Goal: Task Accomplishment & Management: Manage account settings

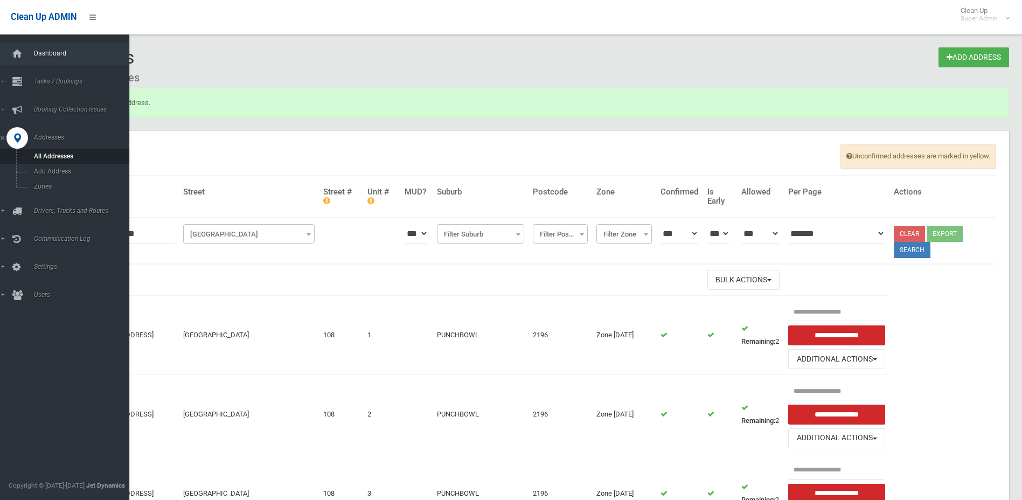
click at [49, 55] on span "Dashboard" at bounding box center [84, 54] width 107 height 8
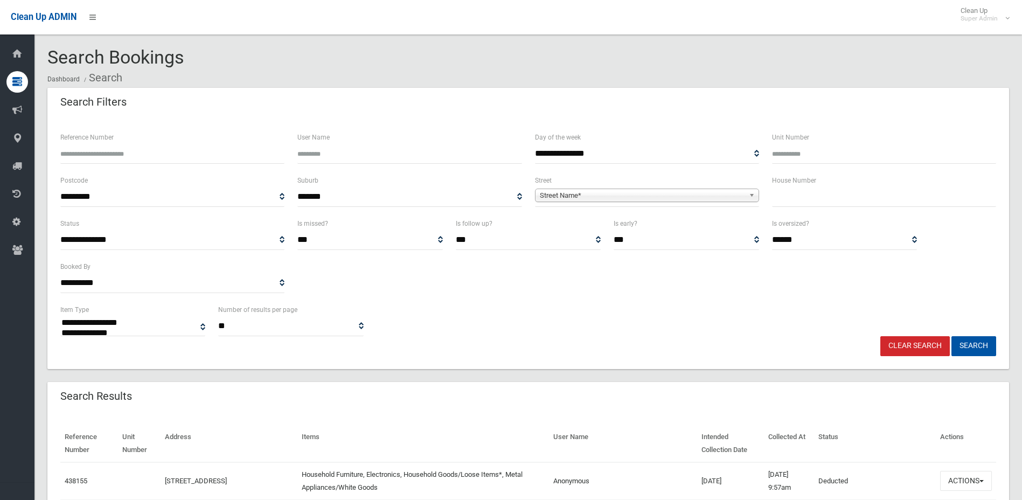
select select
click at [265, 156] on input "Reference Number" at bounding box center [172, 154] width 224 height 20
type input "******"
click at [951, 336] on button "Search" at bounding box center [973, 346] width 45 height 20
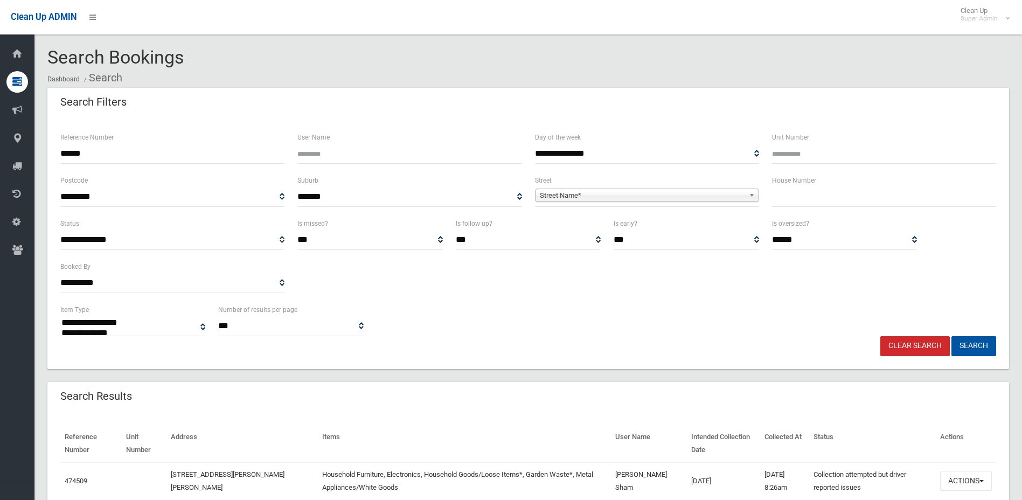
select select
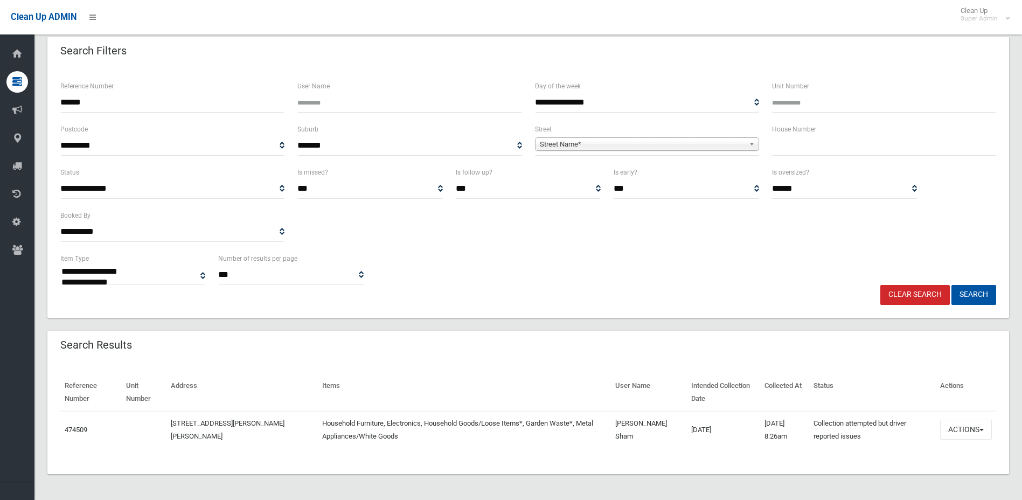
scroll to position [51, 0]
click at [969, 434] on button "Actions" at bounding box center [966, 430] width 52 height 20
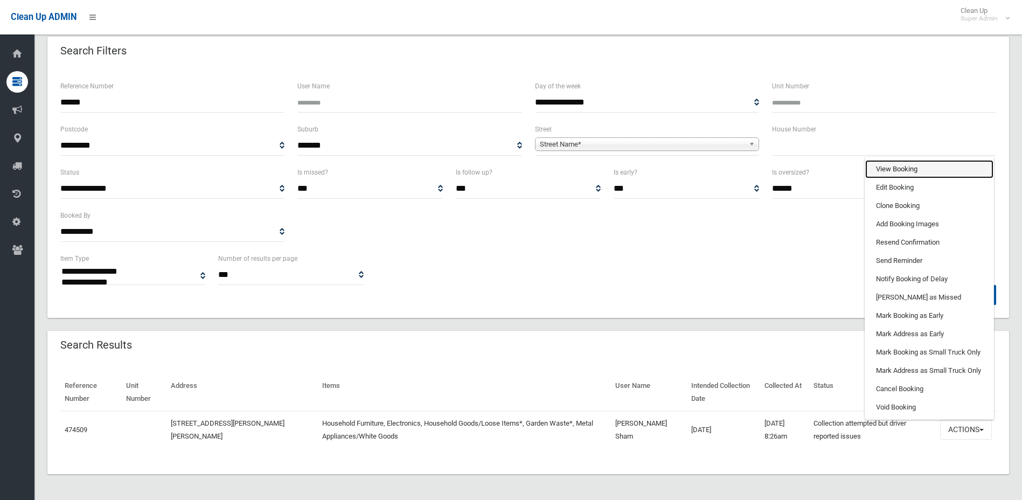
click at [922, 172] on link "View Booking" at bounding box center [929, 169] width 128 height 18
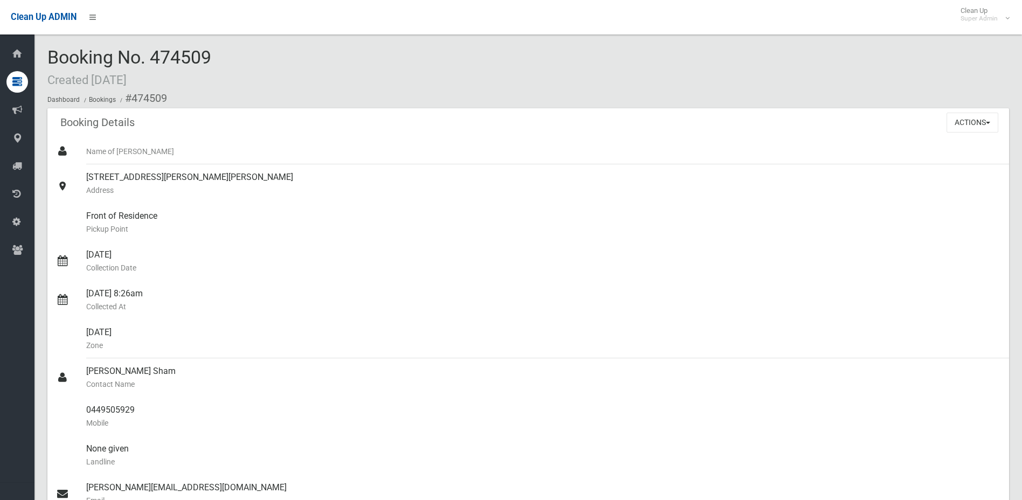
scroll to position [647, 0]
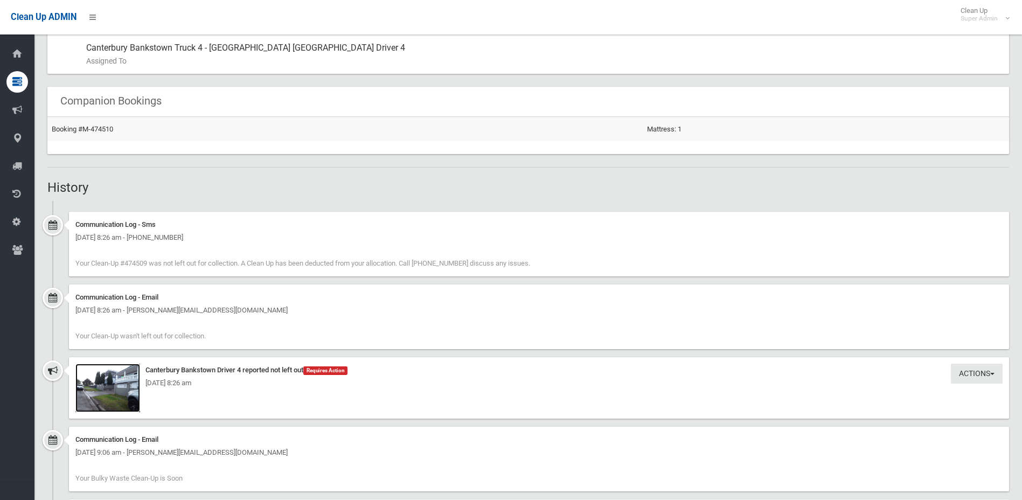
click at [109, 392] on img at bounding box center [107, 388] width 65 height 48
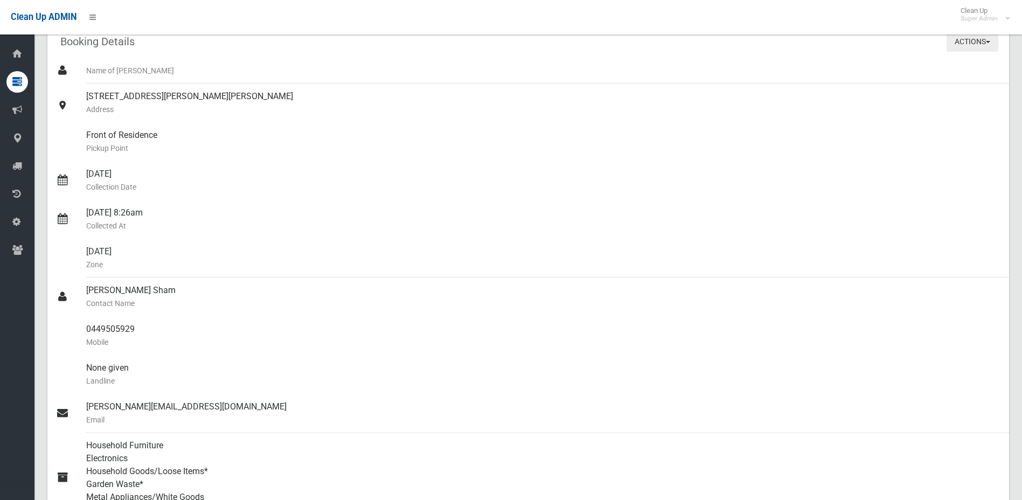
scroll to position [0, 0]
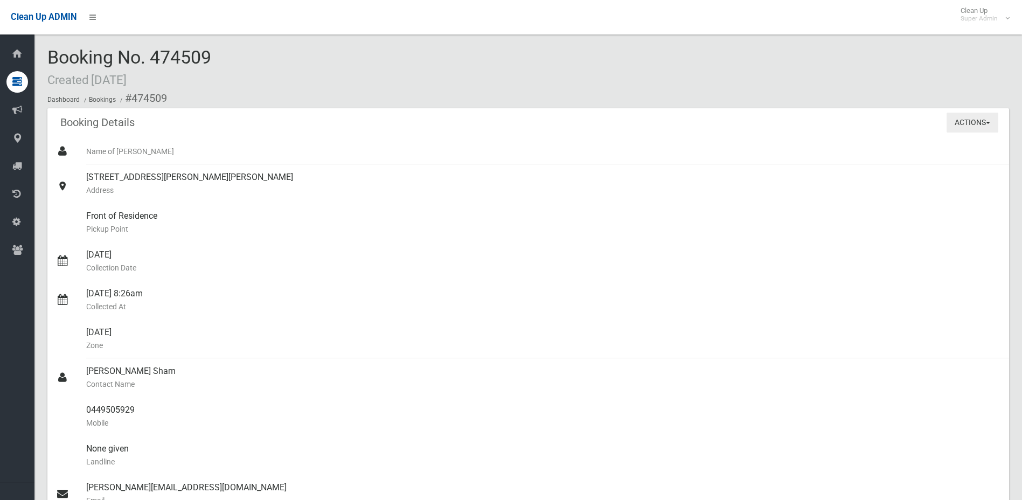
click at [972, 117] on button "Actions" at bounding box center [973, 123] width 52 height 20
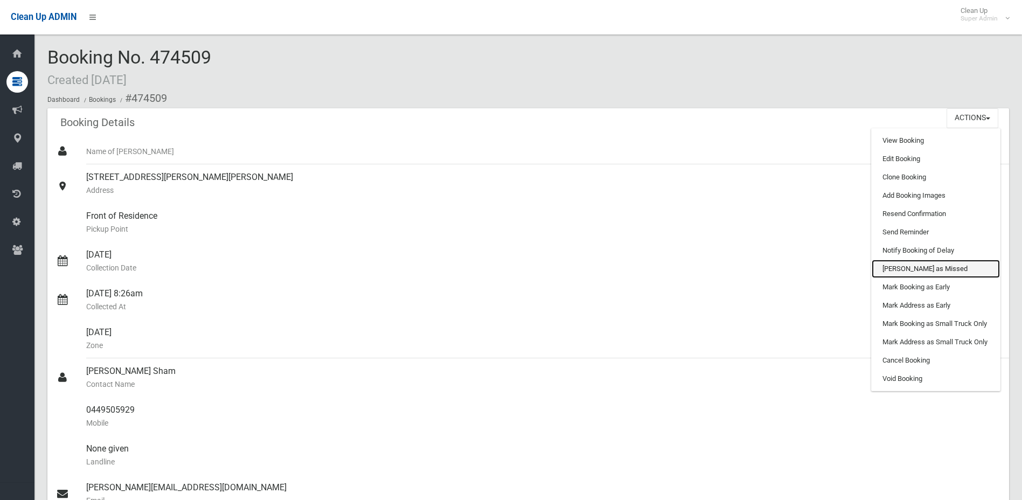
click at [914, 264] on link "[PERSON_NAME] as Missed" at bounding box center [936, 269] width 128 height 18
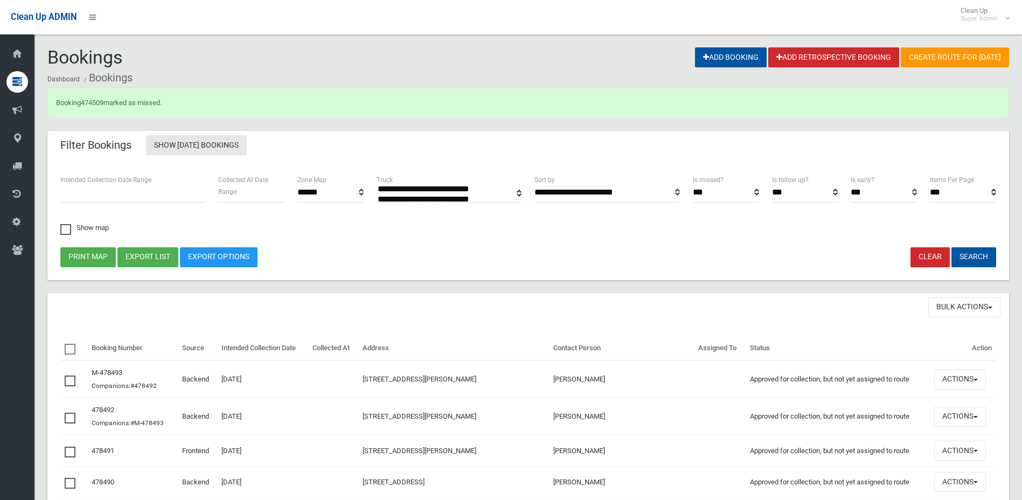
select select
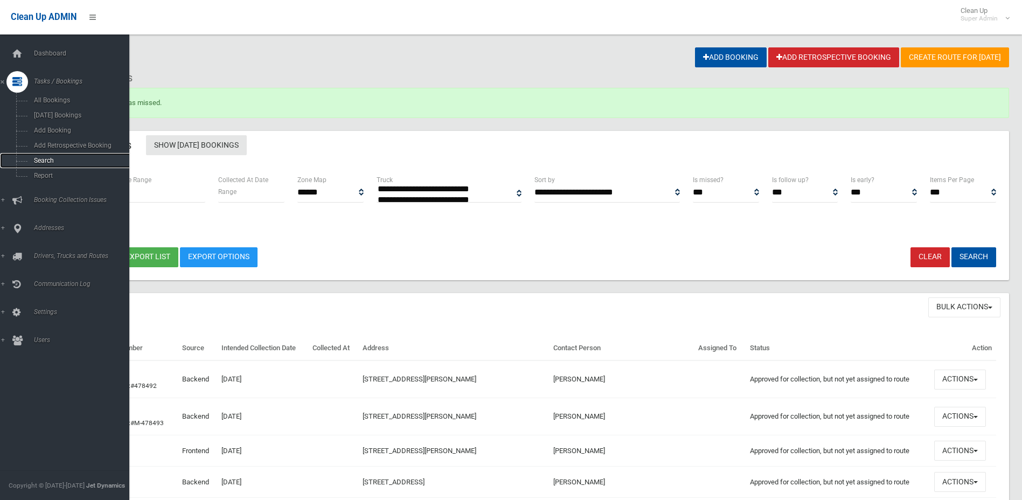
click at [45, 158] on span "Search" at bounding box center [80, 161] width 98 height 8
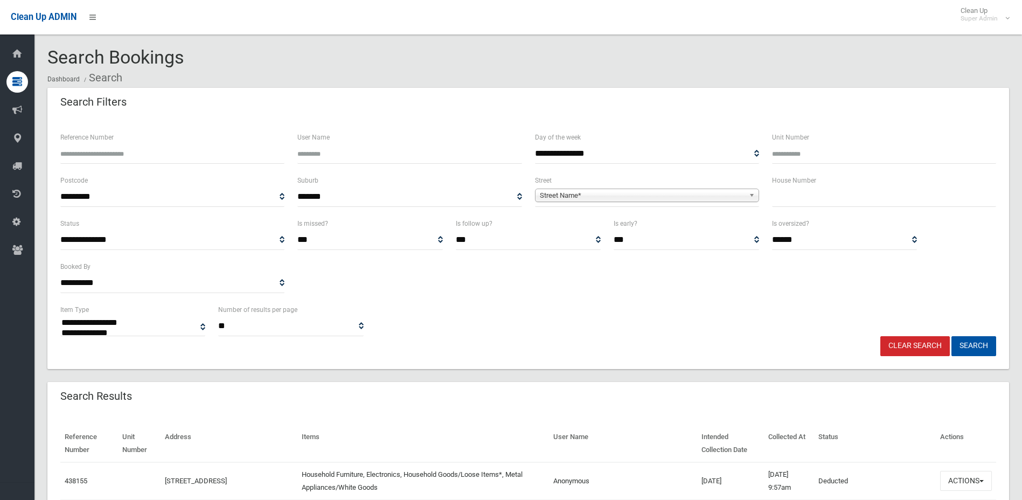
select select
click at [144, 158] on input "Reference Number" at bounding box center [172, 154] width 224 height 20
click at [154, 151] on input "Reference Number" at bounding box center [172, 154] width 224 height 20
type input "******"
click at [951, 336] on button "Search" at bounding box center [973, 346] width 45 height 20
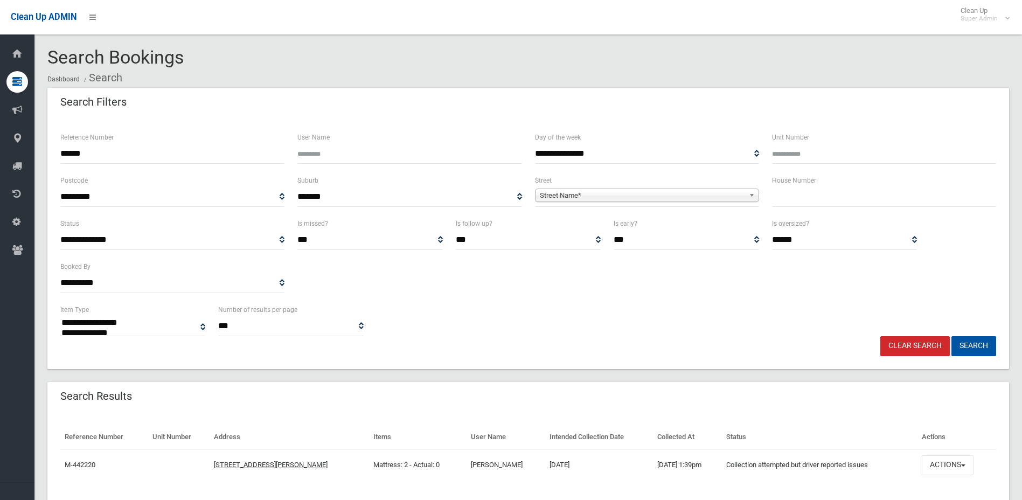
select select
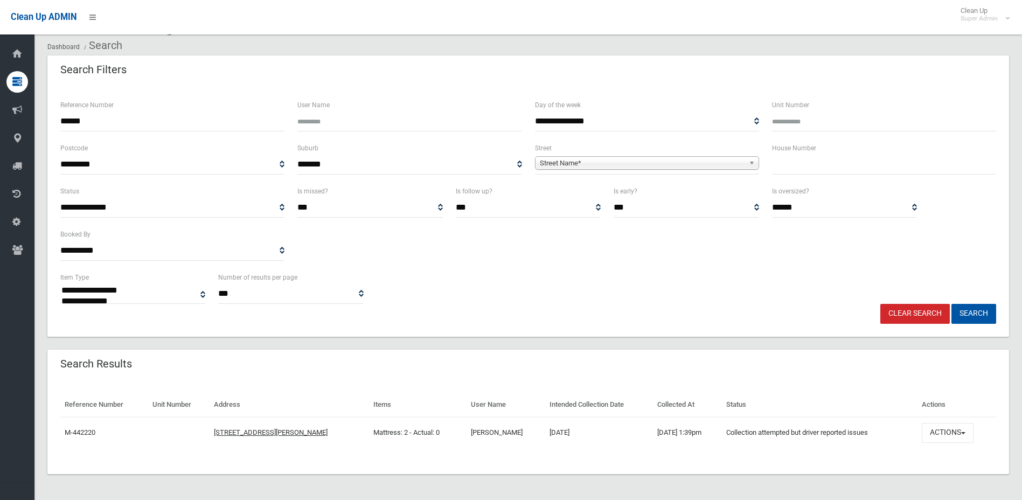
scroll to position [32, 0]
click at [964, 426] on button "Actions" at bounding box center [948, 433] width 52 height 20
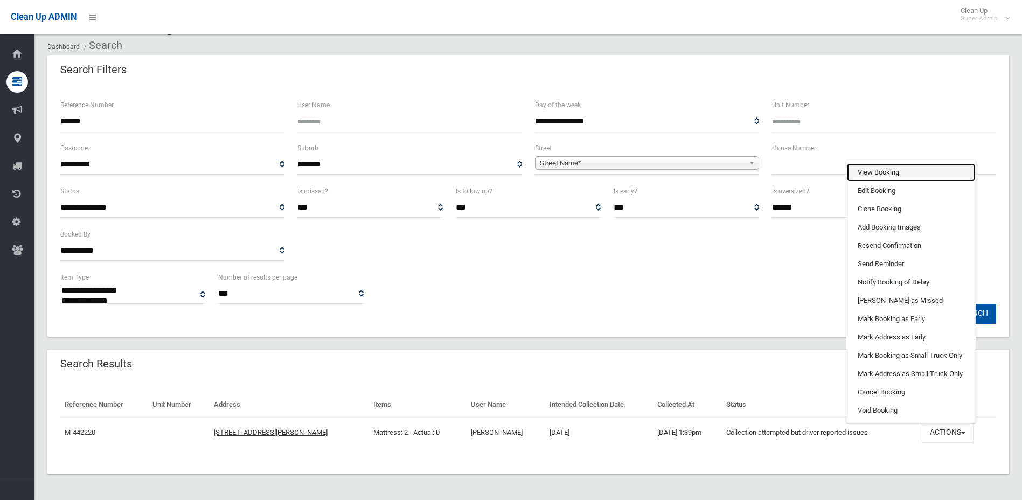
click at [917, 170] on link "View Booking" at bounding box center [911, 172] width 128 height 18
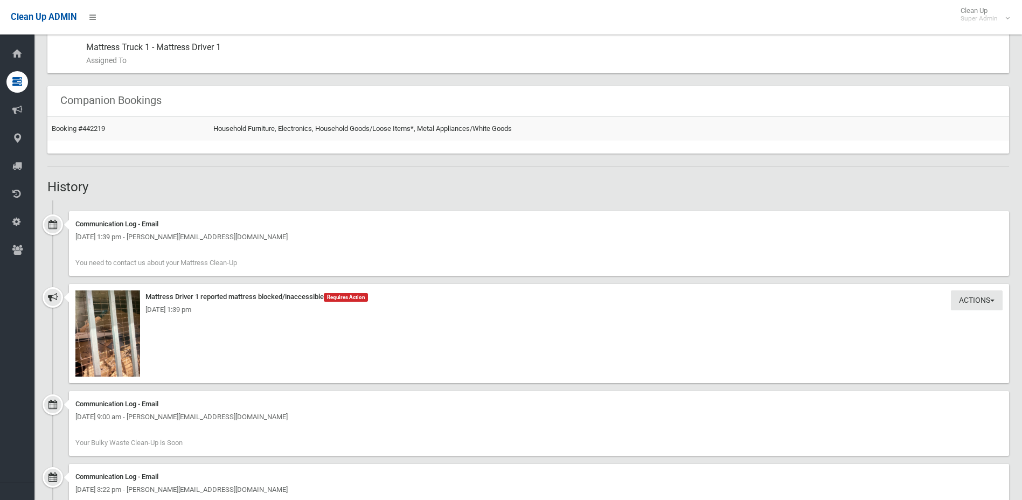
scroll to position [647, 0]
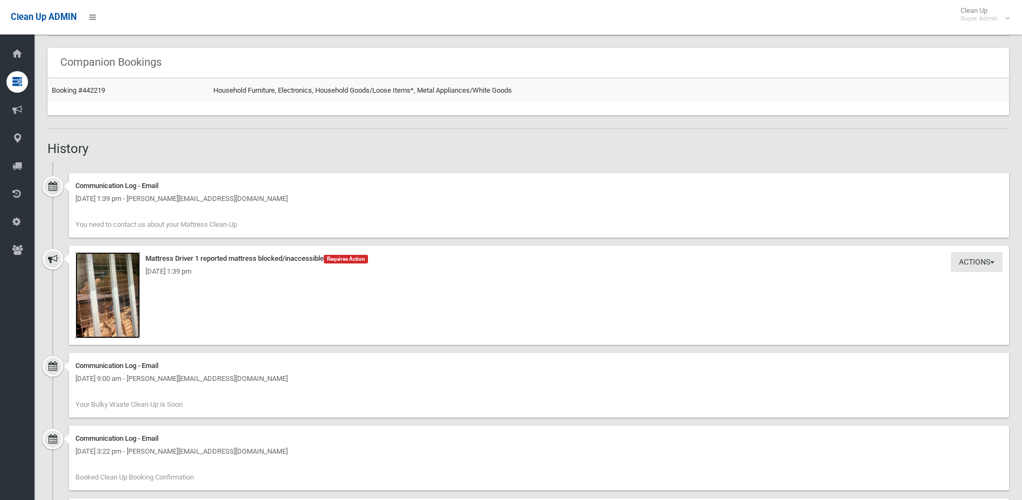
click at [79, 306] on img at bounding box center [107, 295] width 65 height 86
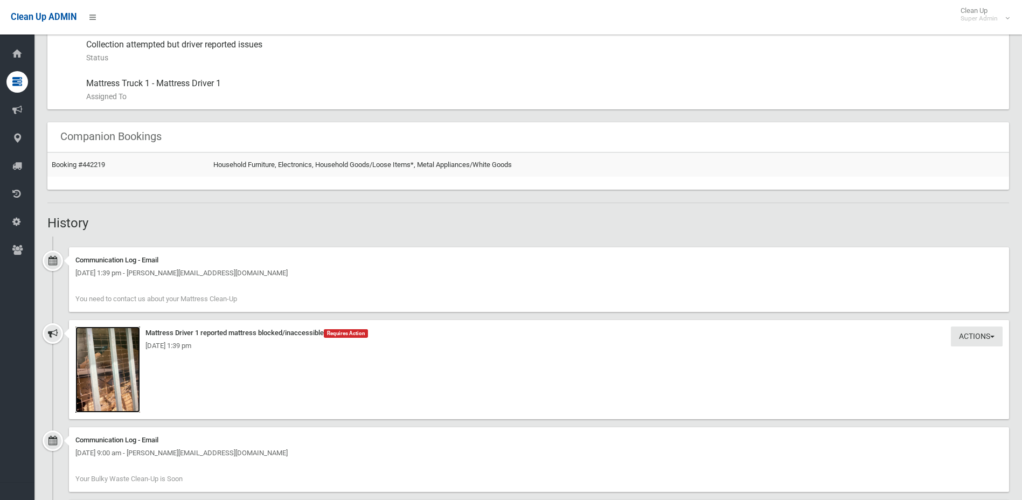
scroll to position [737, 0]
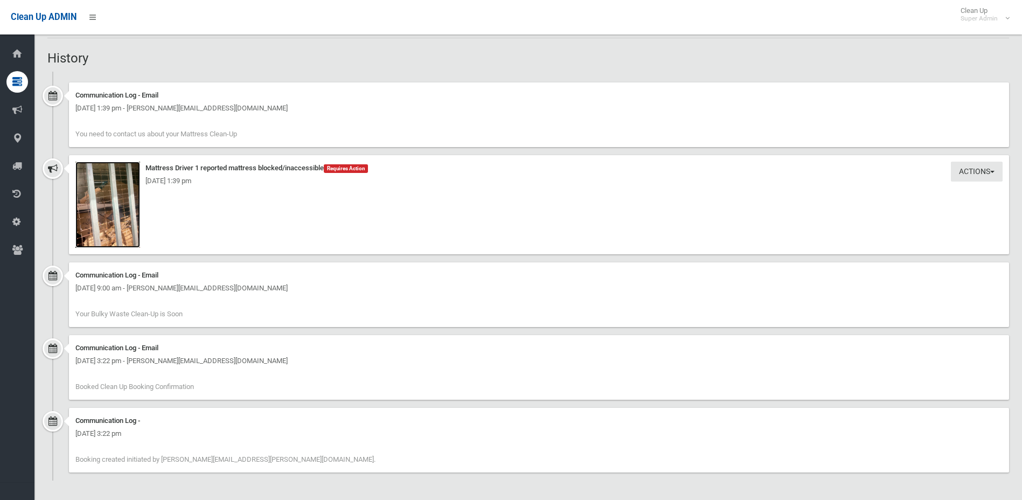
click at [103, 198] on img at bounding box center [107, 205] width 65 height 86
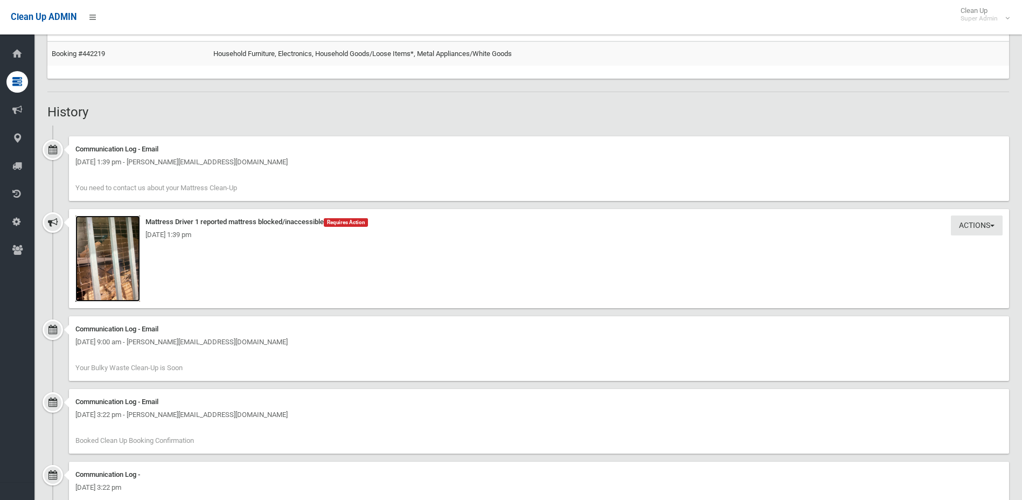
click at [108, 261] on img at bounding box center [107, 259] width 65 height 86
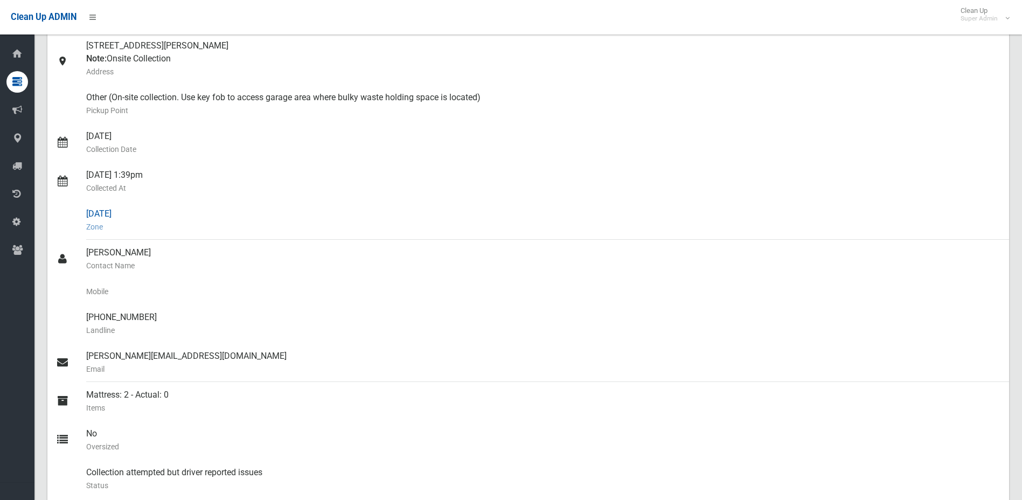
scroll to position [0, 0]
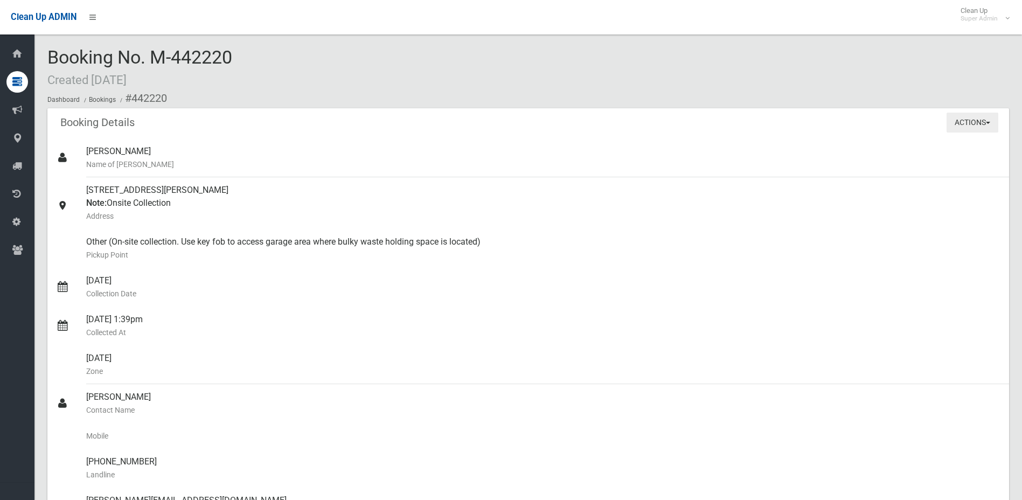
click at [990, 125] on button "Actions" at bounding box center [973, 123] width 52 height 20
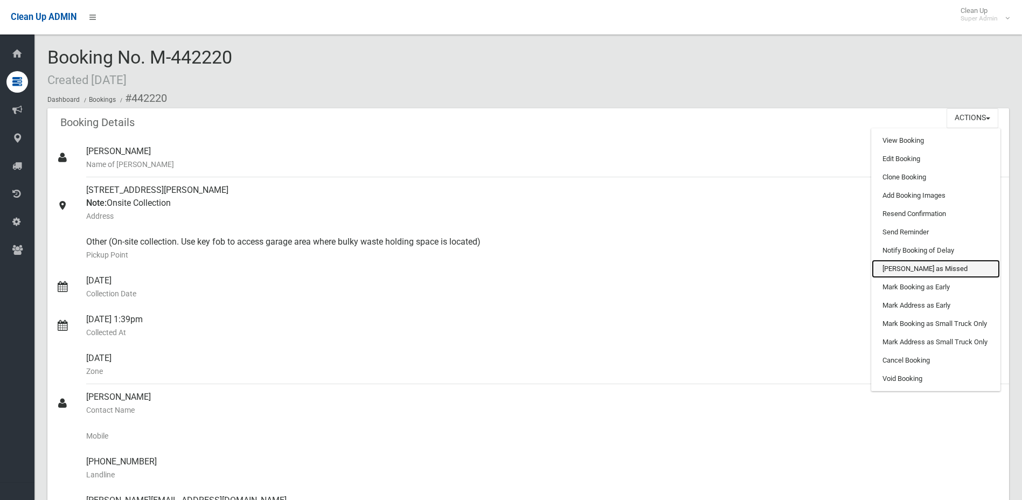
click at [937, 273] on link "[PERSON_NAME] as Missed" at bounding box center [936, 269] width 128 height 18
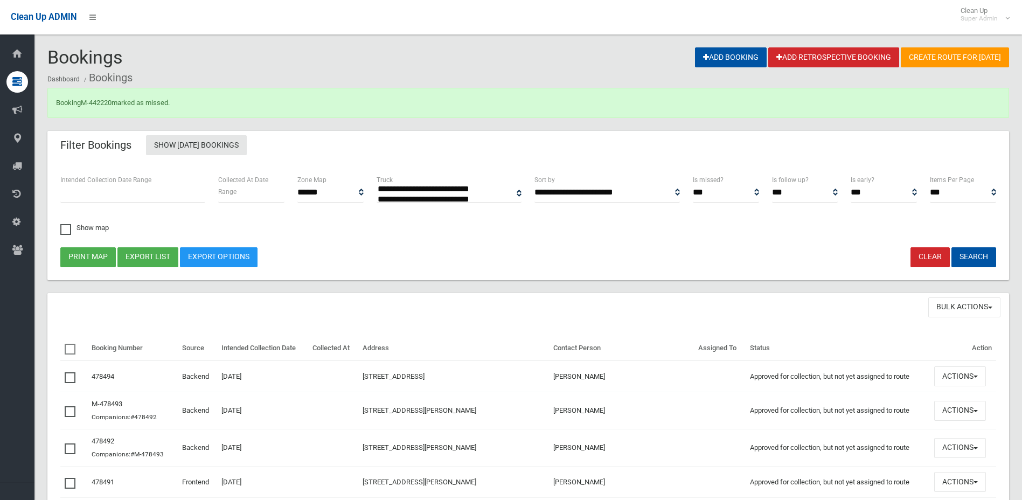
select select
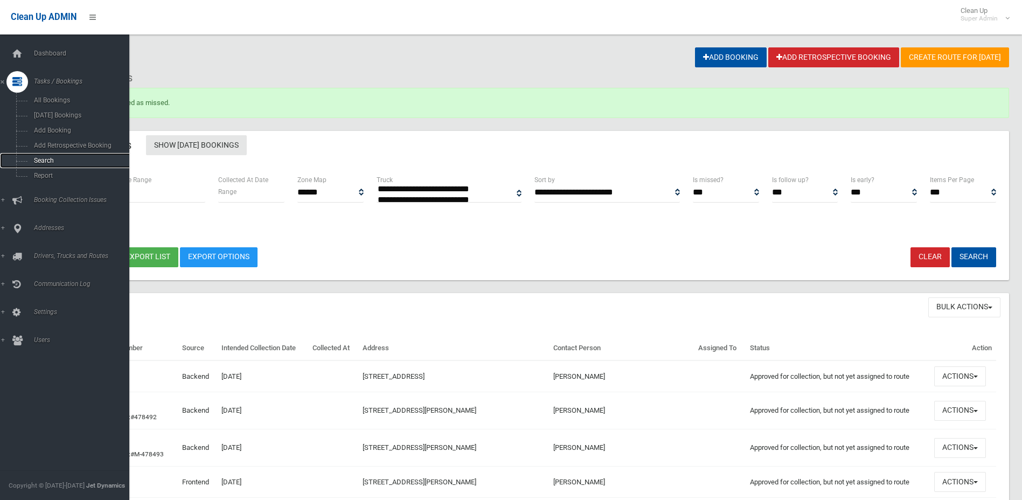
click at [36, 161] on span "Search" at bounding box center [80, 161] width 98 height 8
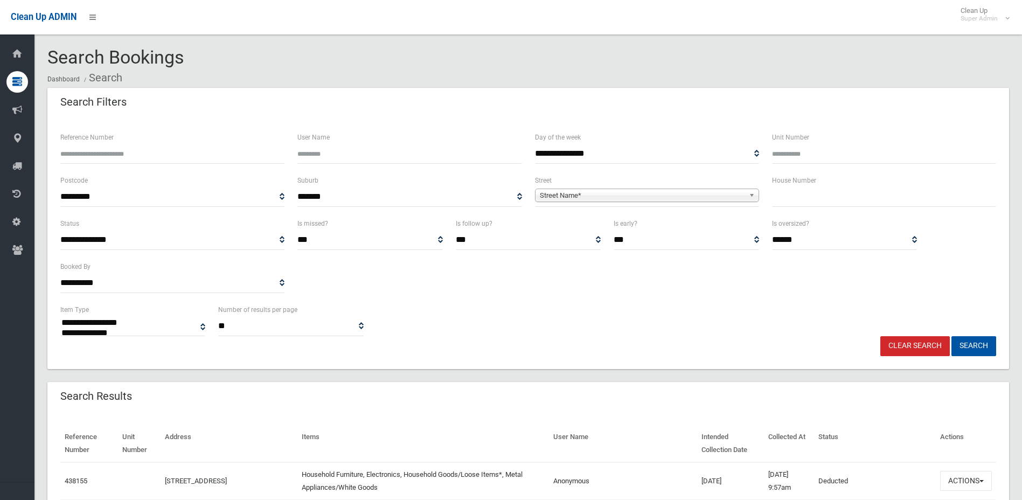
select select
click at [100, 150] on input "Reference Number" at bounding box center [172, 154] width 224 height 20
type input "******"
click at [951, 336] on button "Search" at bounding box center [973, 346] width 45 height 20
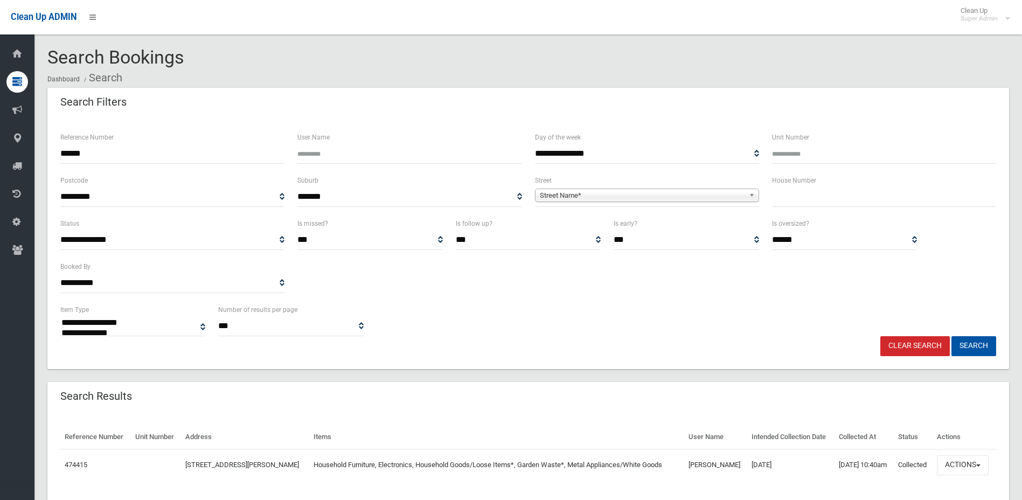
select select
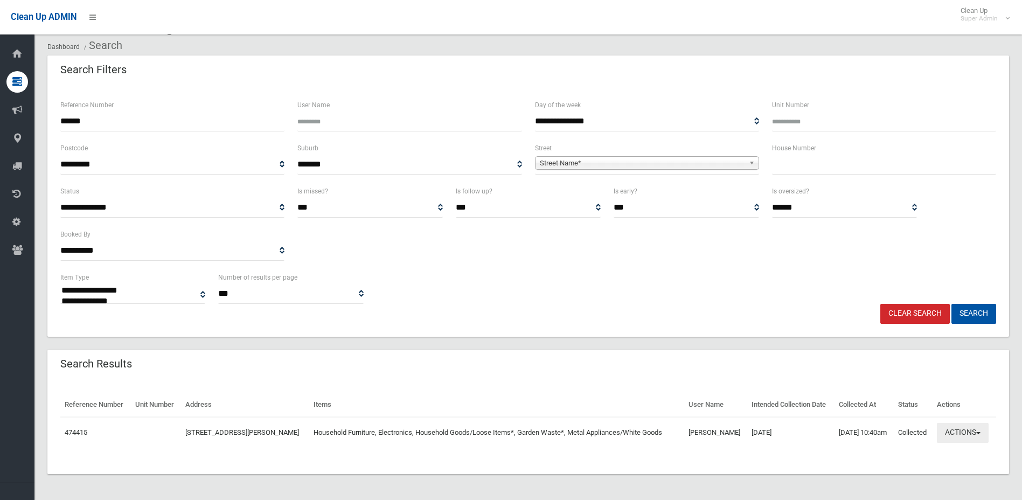
click at [967, 429] on button "Actions" at bounding box center [963, 433] width 52 height 20
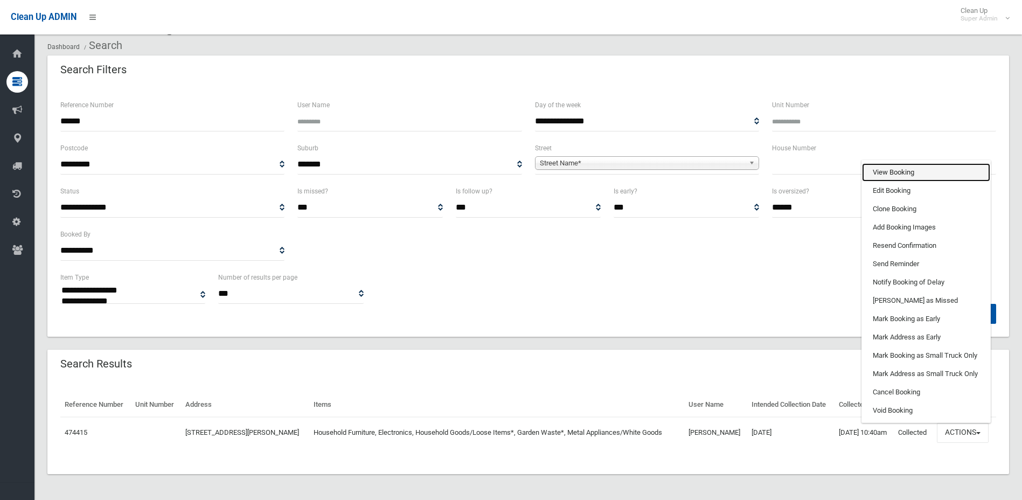
click at [919, 168] on link "View Booking" at bounding box center [926, 172] width 128 height 18
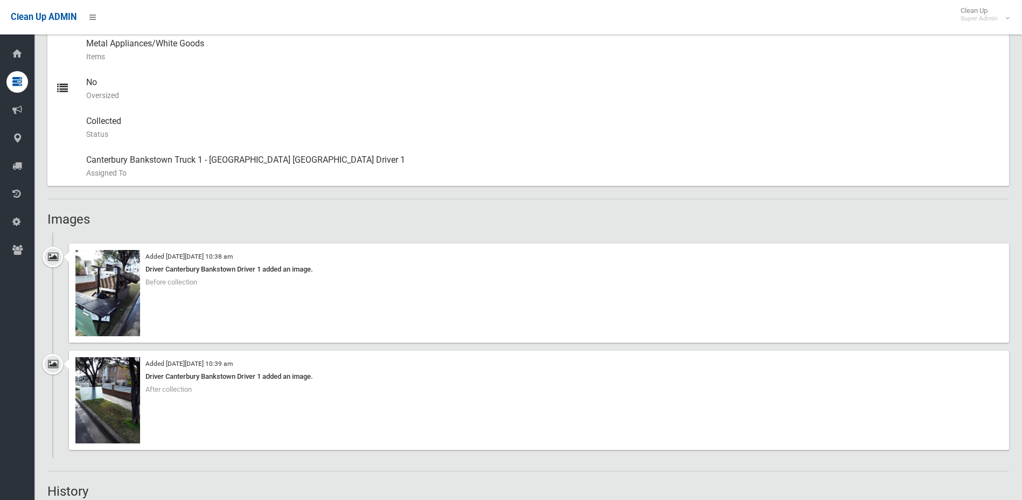
scroll to position [647, 0]
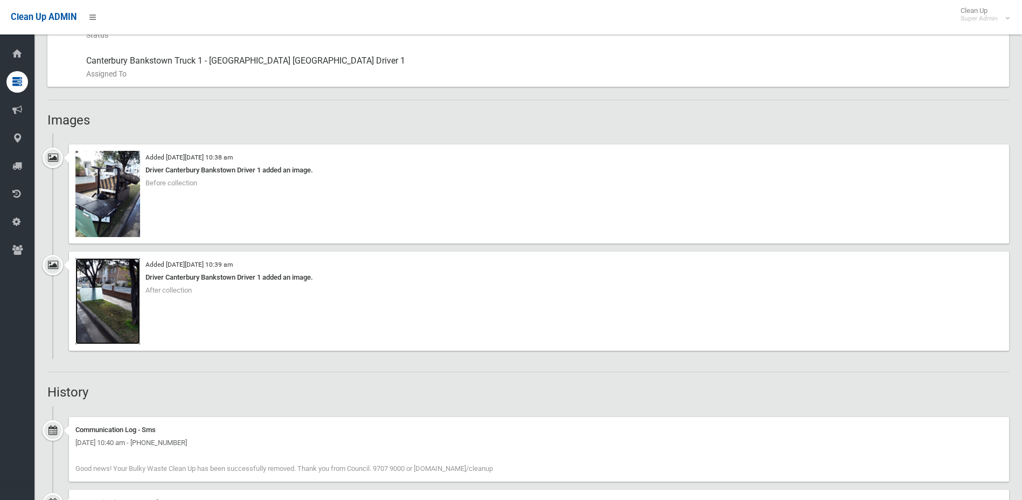
click at [95, 325] on img at bounding box center [107, 301] width 65 height 86
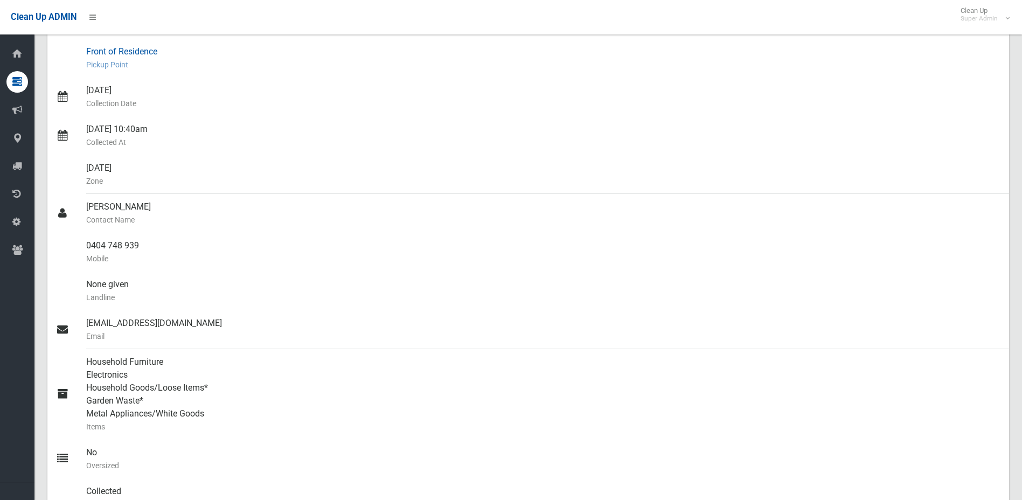
scroll to position [0, 0]
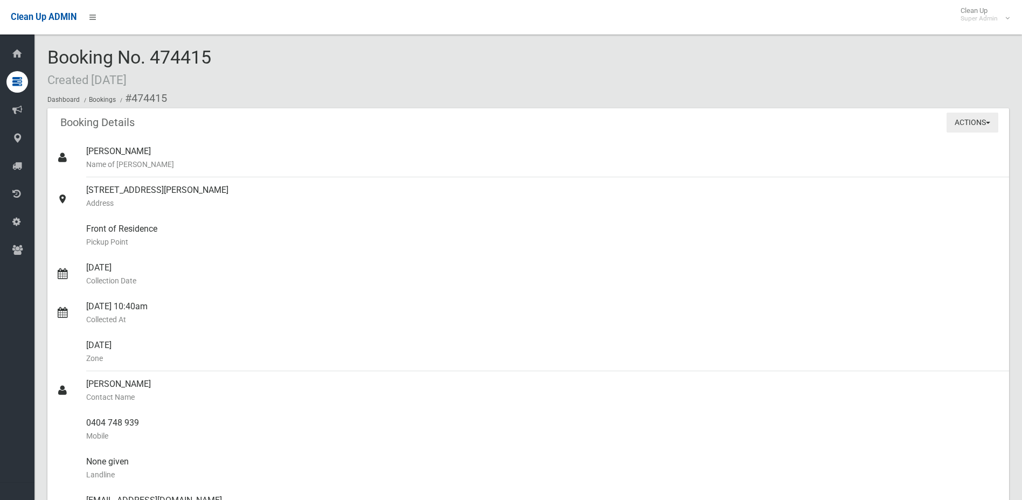
click at [963, 122] on button "Actions" at bounding box center [973, 123] width 52 height 20
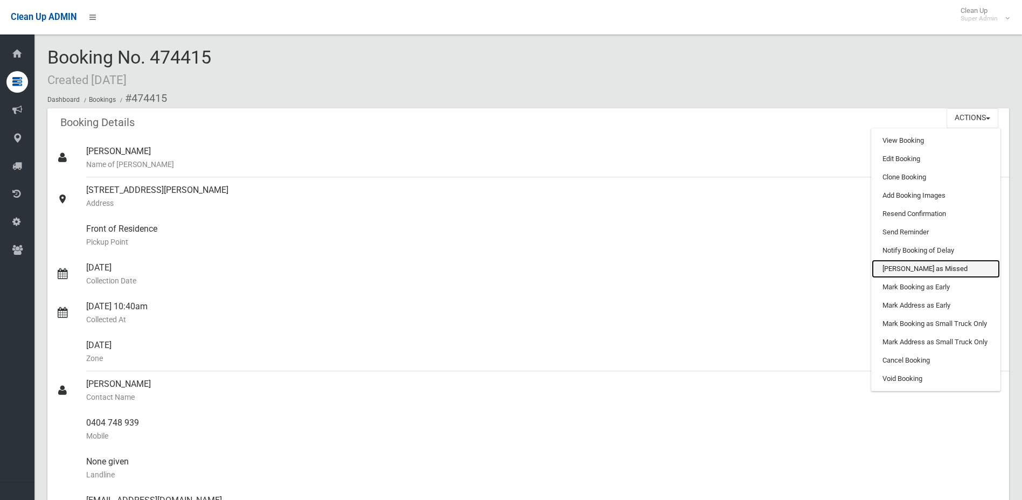
click at [948, 267] on link "[PERSON_NAME] as Missed" at bounding box center [936, 269] width 128 height 18
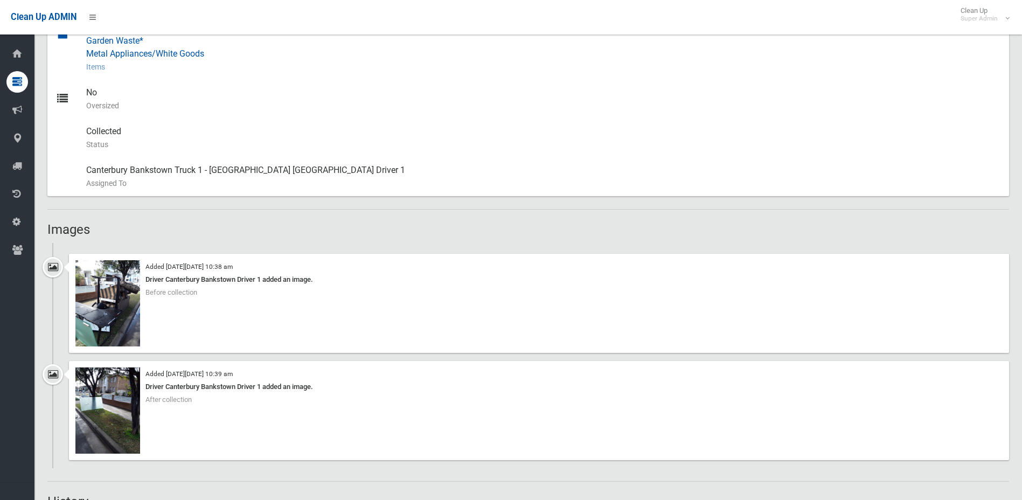
scroll to position [539, 0]
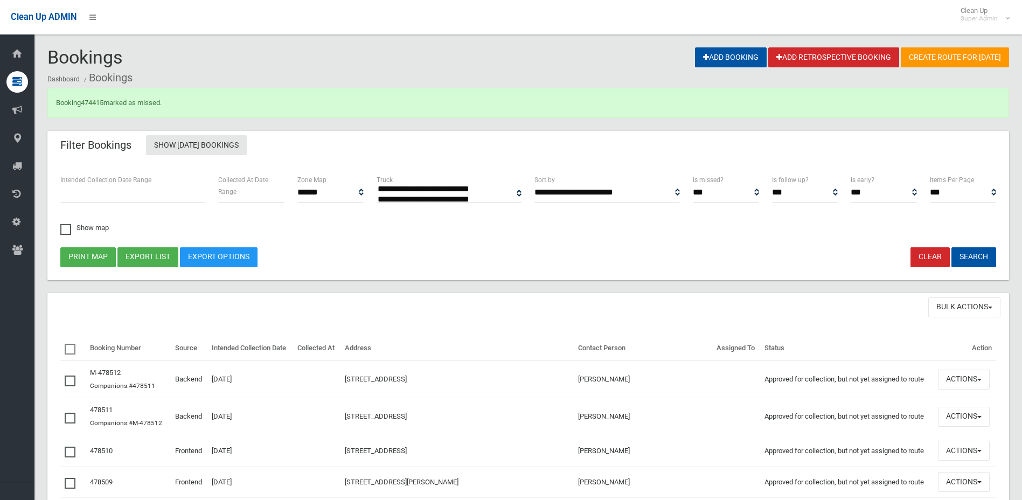
select select
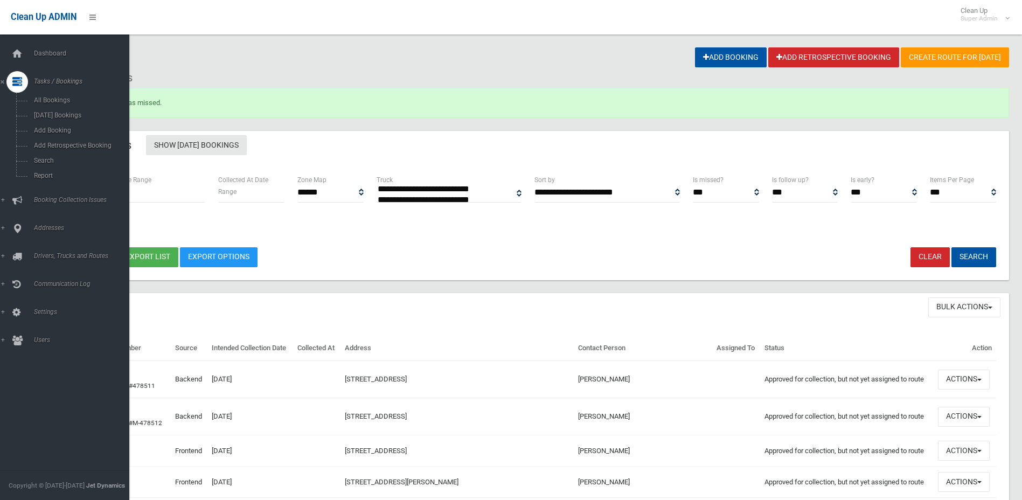
click at [24, 82] on div at bounding box center [17, 82] width 22 height 22
click at [50, 85] on span "Tasks / Bookings" at bounding box center [84, 82] width 107 height 8
click at [58, 162] on span "Search" at bounding box center [80, 161] width 98 height 8
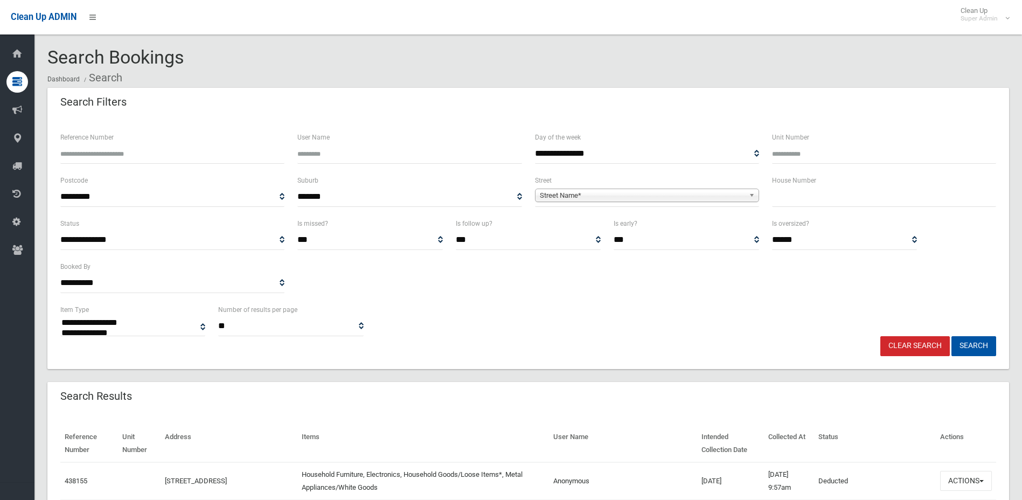
select select
type input "******"
click at [951, 336] on button "Search" at bounding box center [973, 346] width 45 height 20
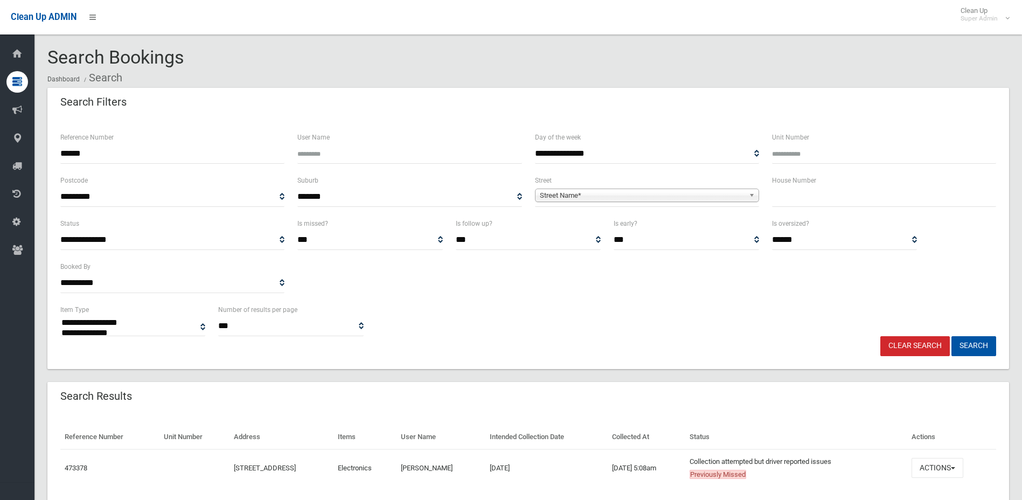
select select
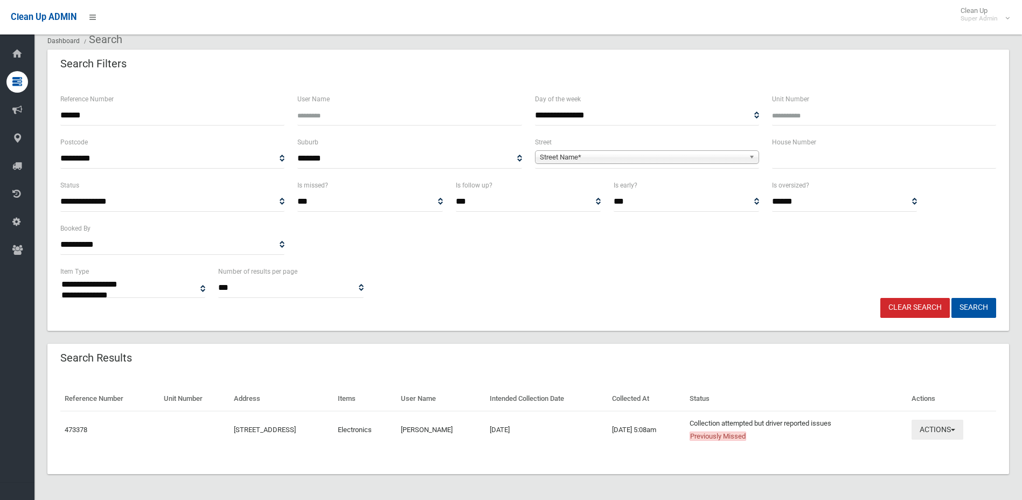
click at [956, 427] on button "Actions" at bounding box center [938, 430] width 52 height 20
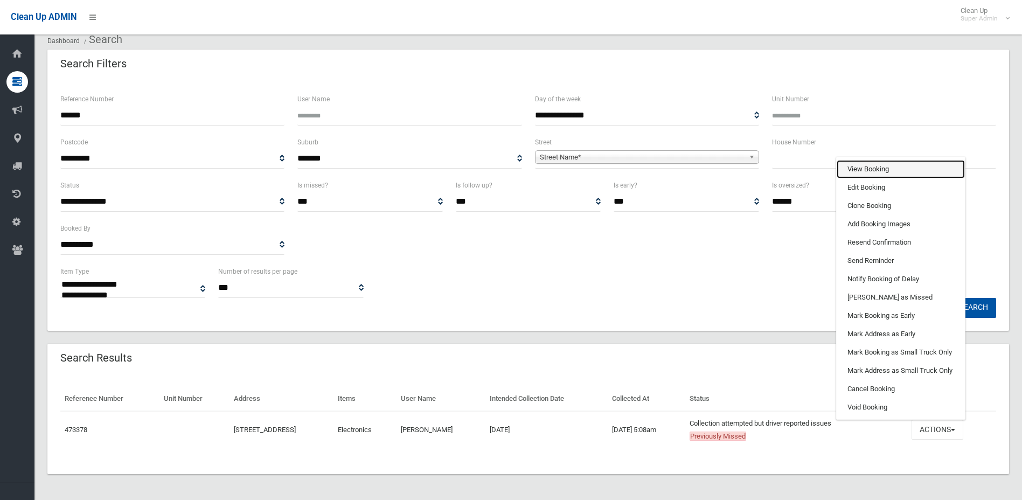
drag, startPoint x: 911, startPoint y: 173, endPoint x: 823, endPoint y: 201, distance: 92.2
click at [910, 173] on link "View Booking" at bounding box center [901, 169] width 128 height 18
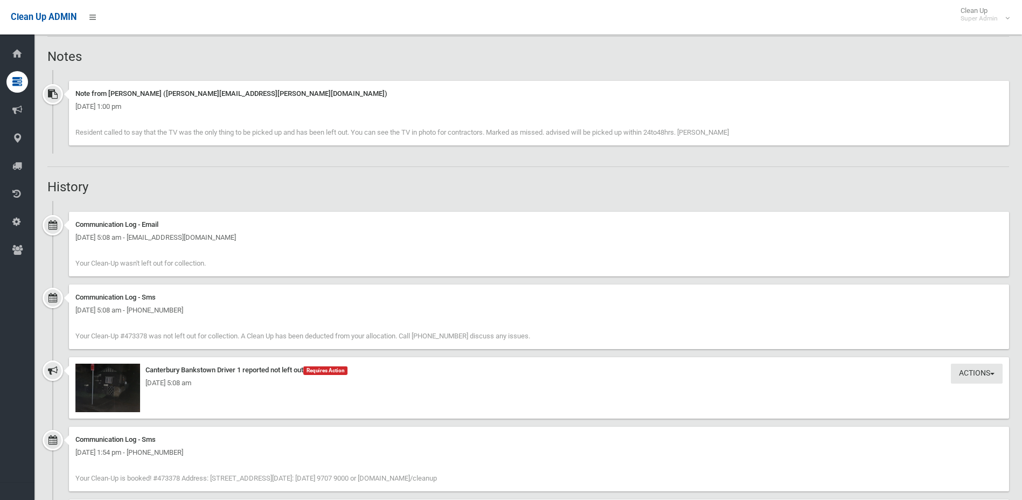
scroll to position [808, 0]
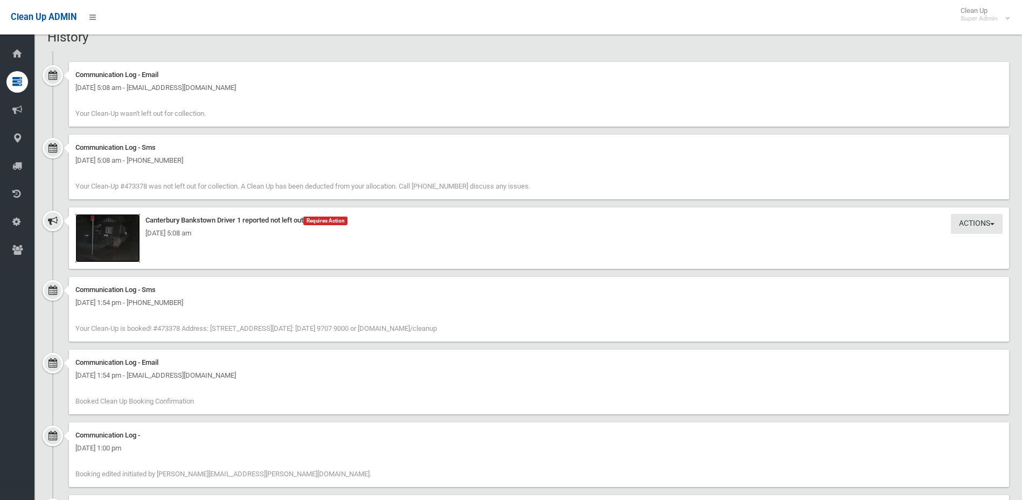
click at [100, 245] on img at bounding box center [107, 238] width 65 height 48
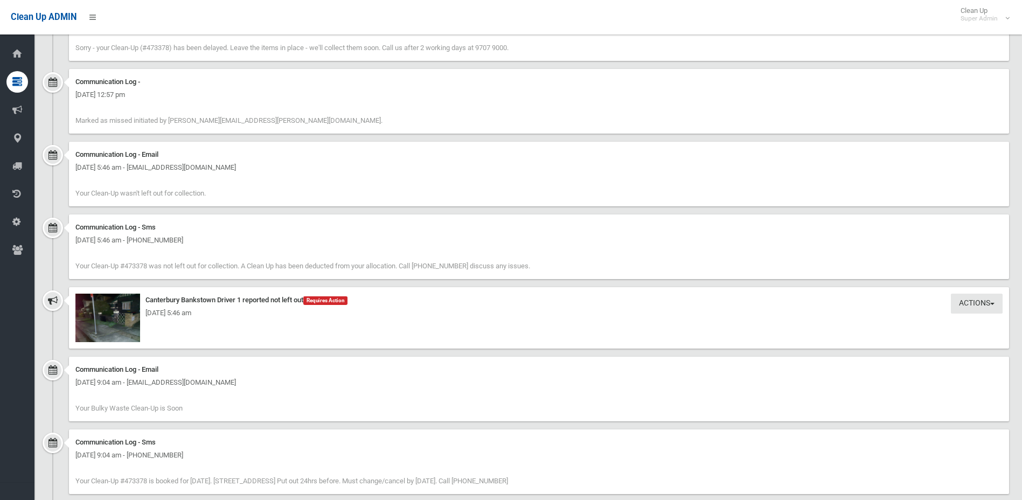
scroll to position [1547, 0]
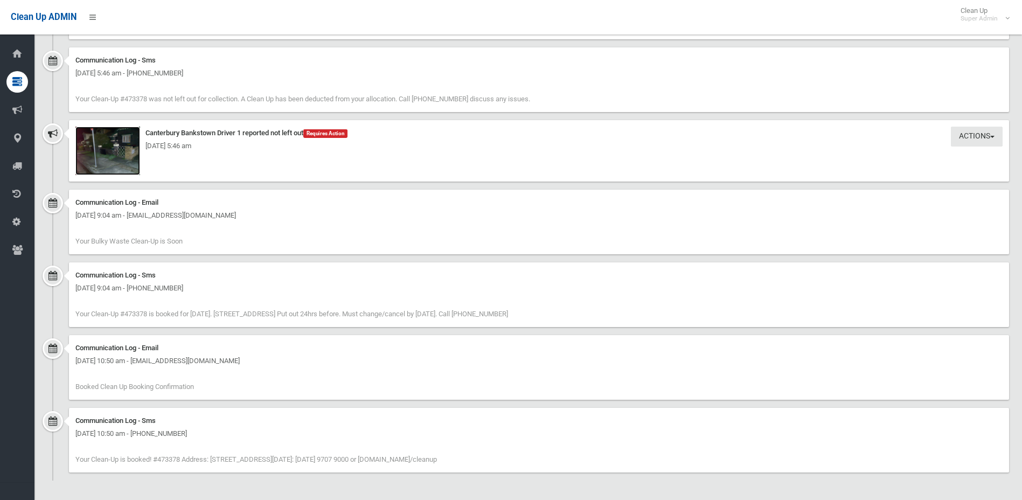
click at [109, 154] on img at bounding box center [107, 151] width 65 height 48
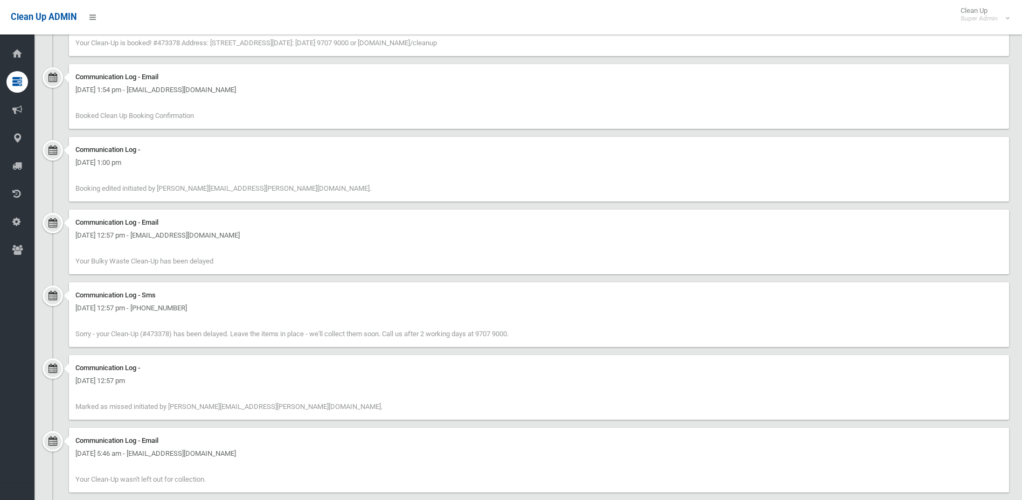
scroll to position [1277, 0]
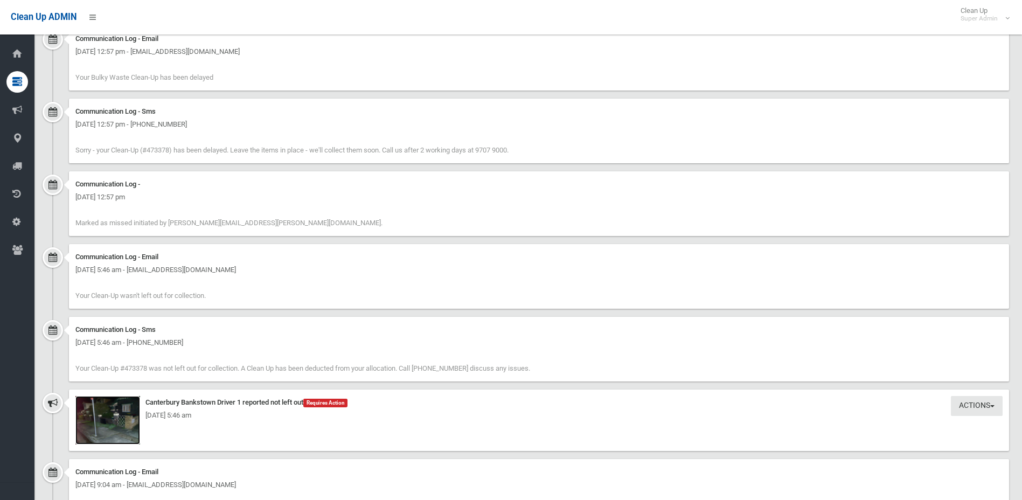
click at [100, 426] on img at bounding box center [107, 420] width 65 height 48
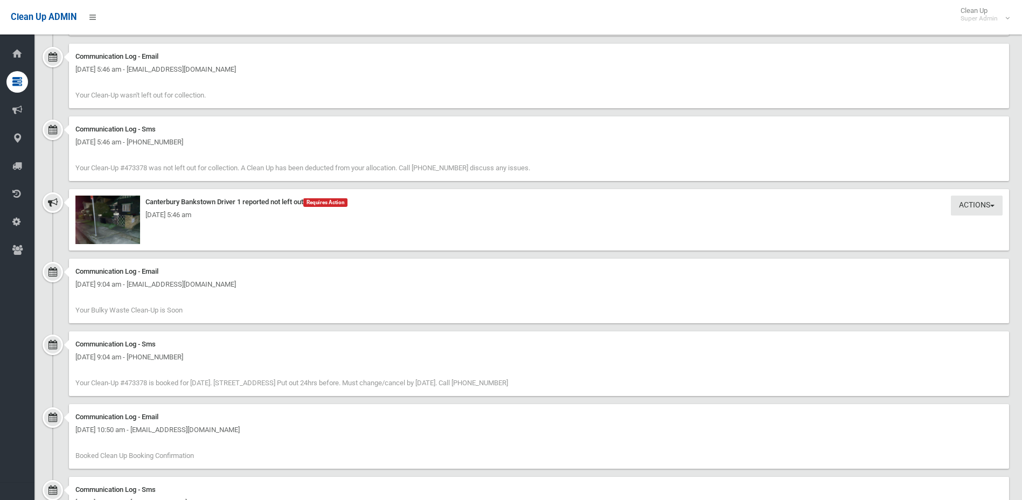
scroll to position [1547, 0]
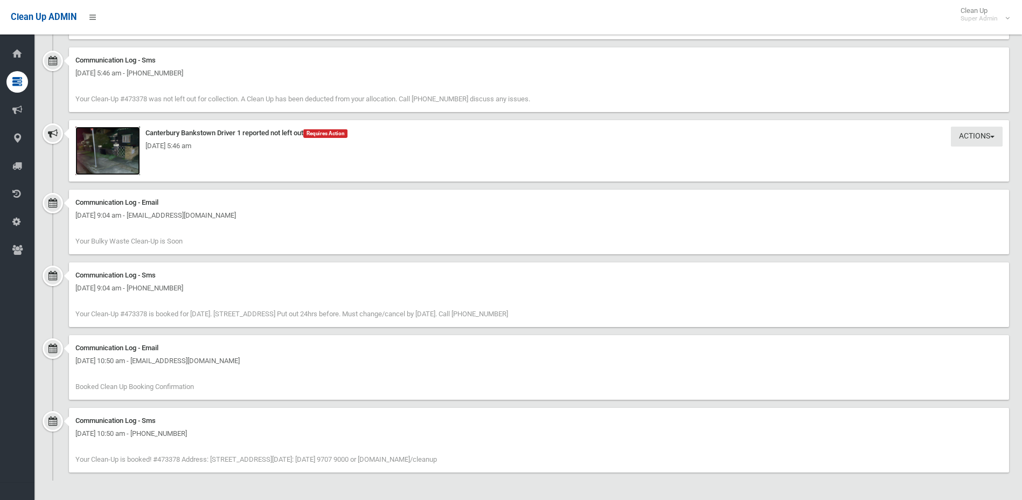
click at [101, 152] on img at bounding box center [107, 151] width 65 height 48
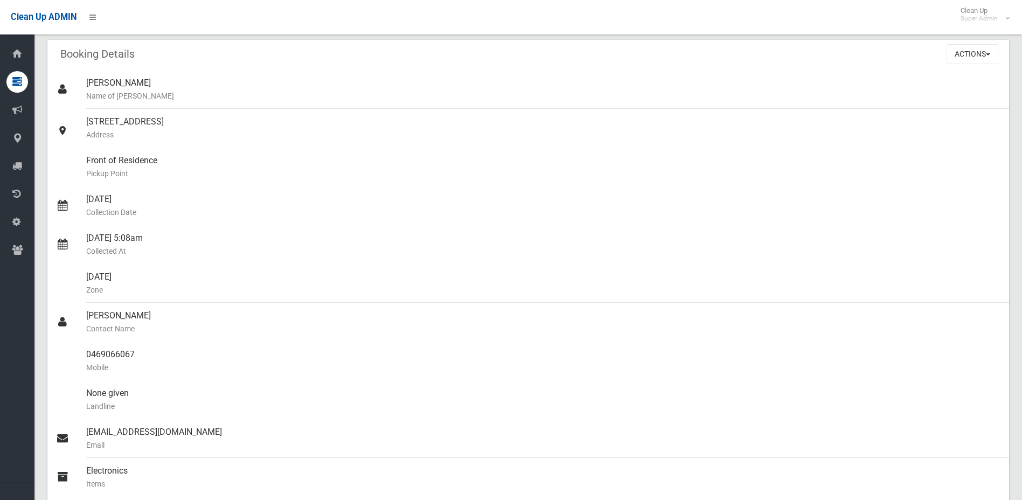
scroll to position [0, 0]
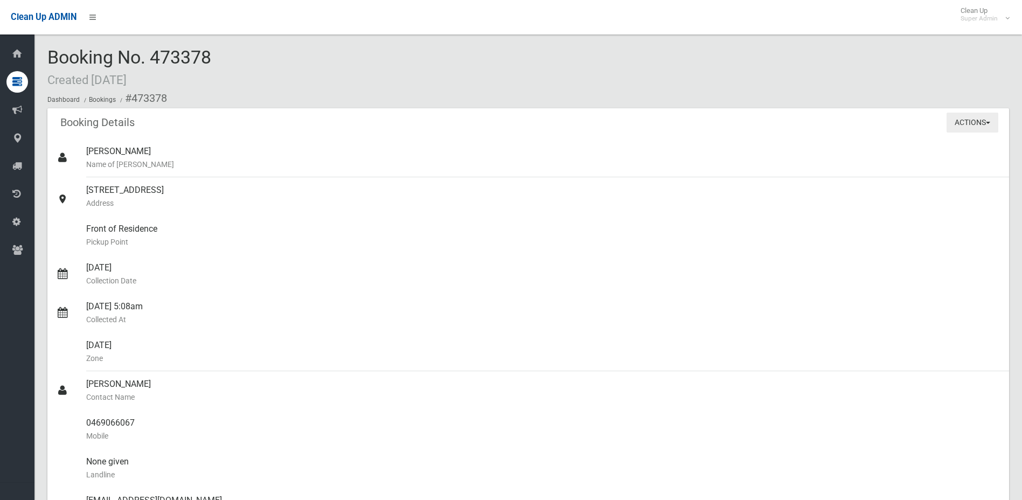
click at [960, 127] on button "Actions" at bounding box center [973, 123] width 52 height 20
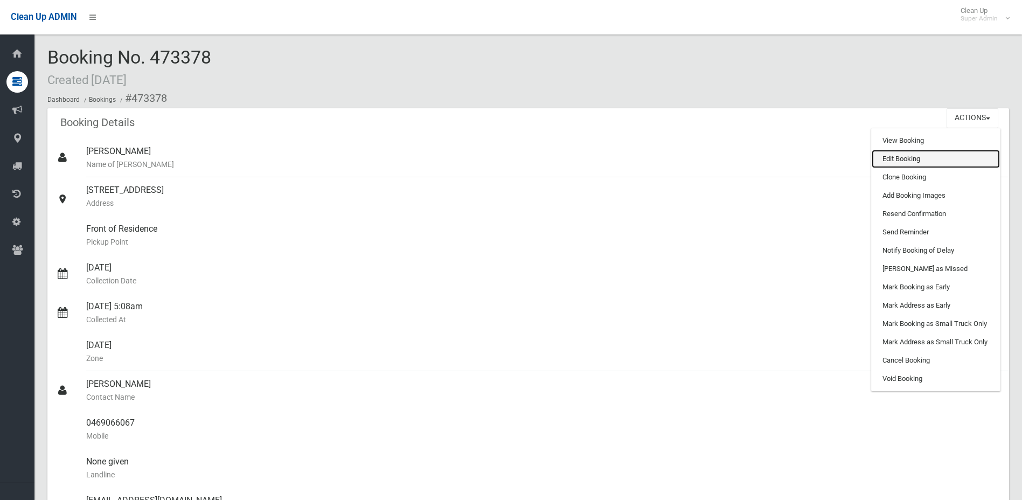
click at [935, 158] on link "Edit Booking" at bounding box center [936, 159] width 128 height 18
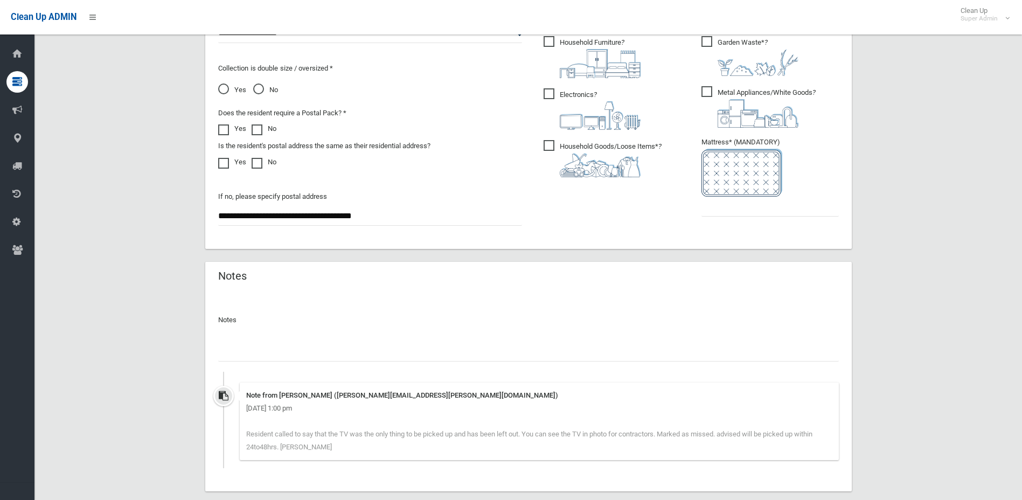
scroll to position [673, 0]
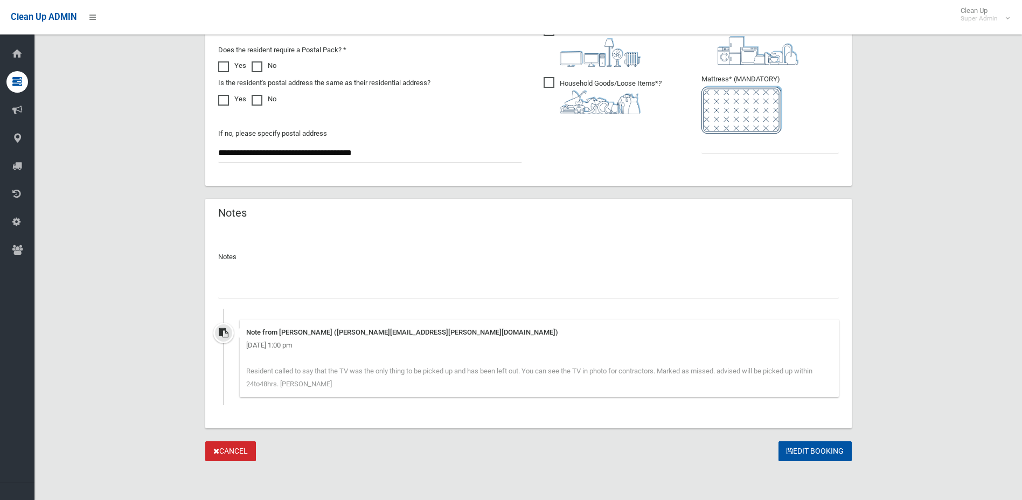
click at [425, 288] on input "text" at bounding box center [528, 289] width 621 height 20
paste input "********"
type input "**********"
click at [814, 458] on button "Edit Booking" at bounding box center [815, 451] width 73 height 20
type input "*"
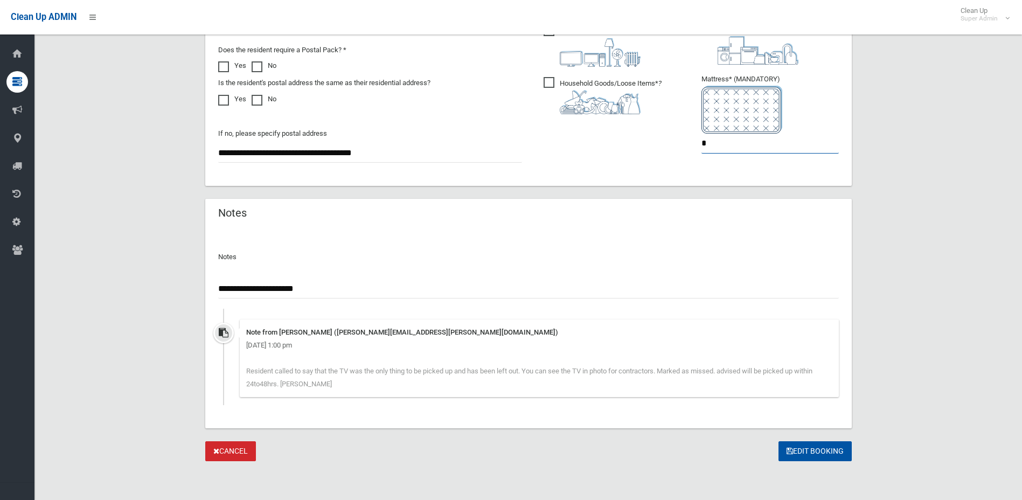
click at [779, 441] on button "Edit Booking" at bounding box center [815, 451] width 73 height 20
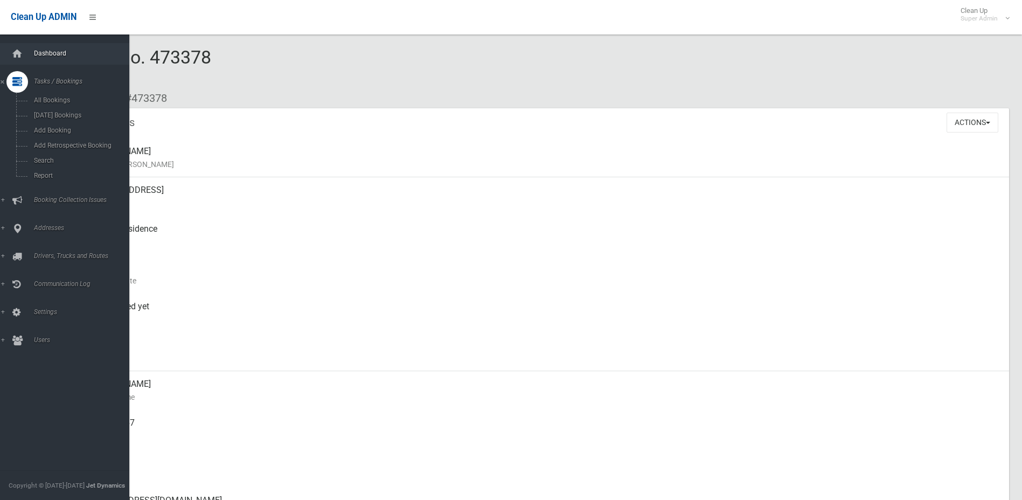
click at [27, 59] on link "Dashboard" at bounding box center [68, 54] width 137 height 22
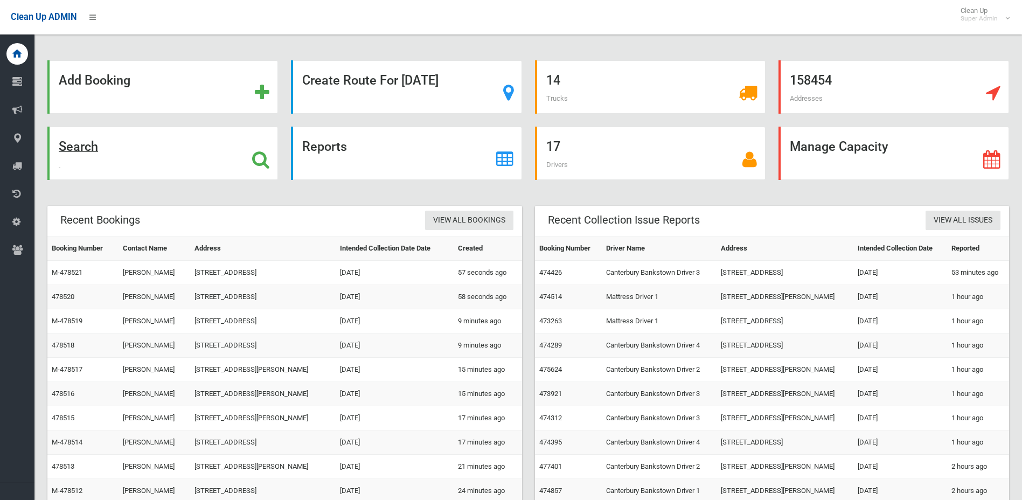
click at [265, 168] on icon at bounding box center [260, 159] width 17 height 18
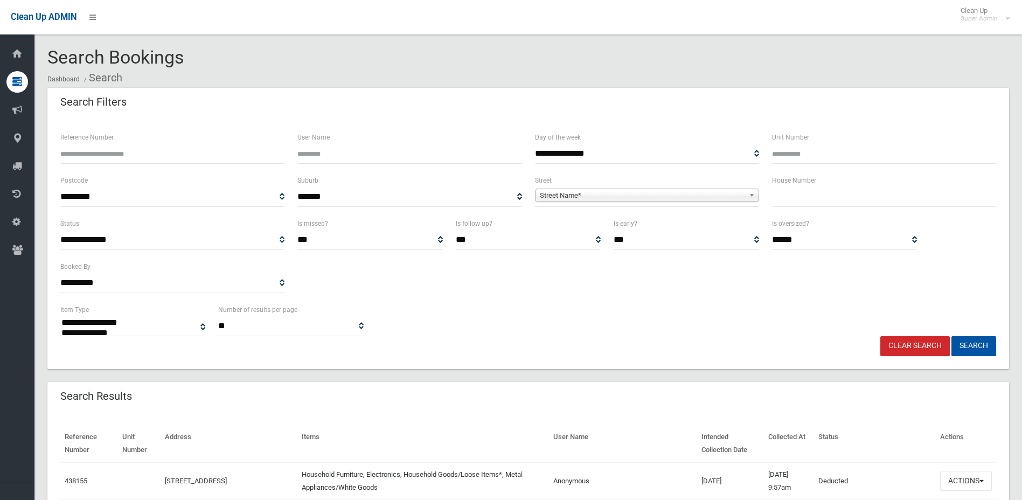
select select
click at [545, 199] on span "Street Name*" at bounding box center [642, 195] width 205 height 13
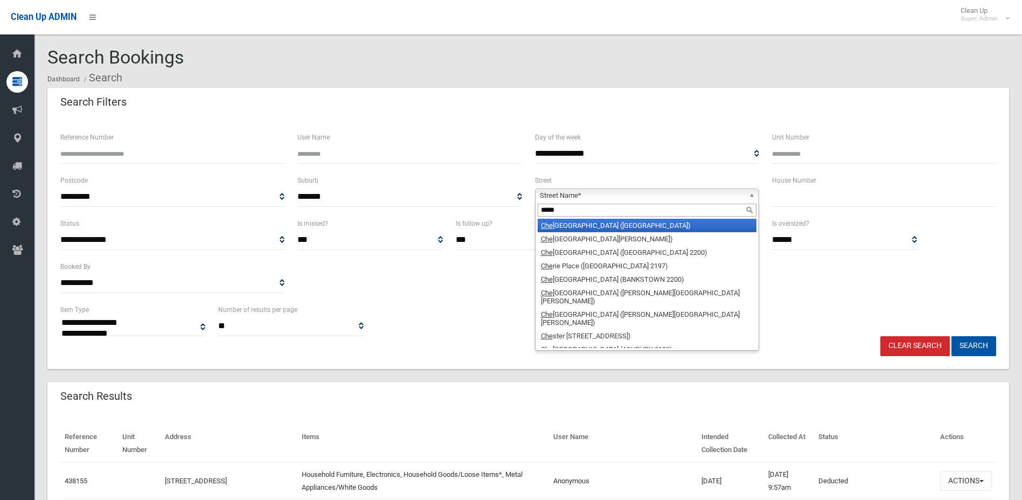
type input "******"
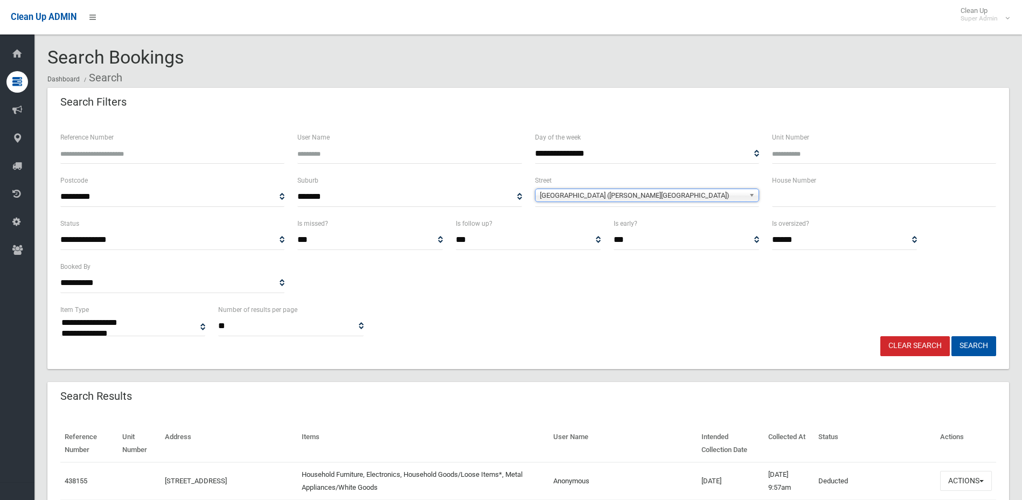
click at [546, 197] on span "[GEOGRAPHIC_DATA] ([PERSON_NAME][GEOGRAPHIC_DATA])" at bounding box center [642, 195] width 205 height 13
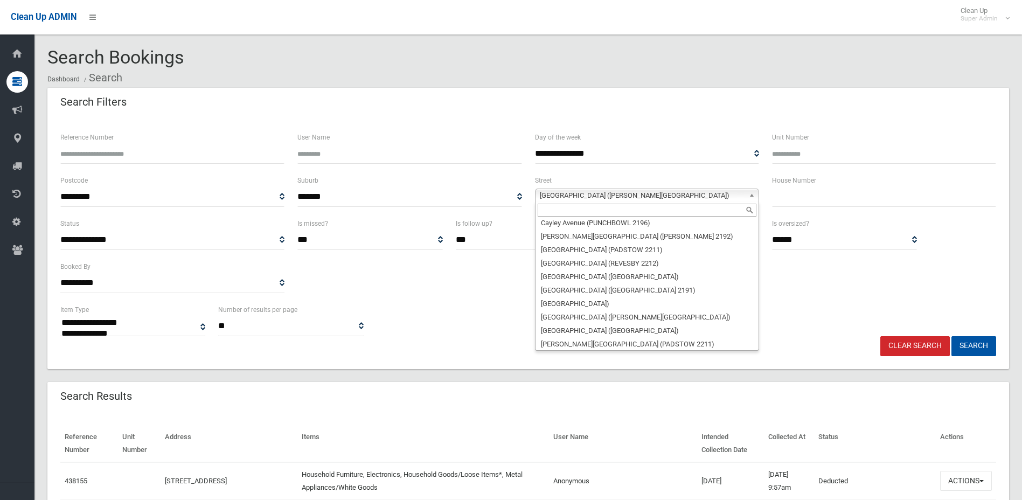
scroll to position [6093, 0]
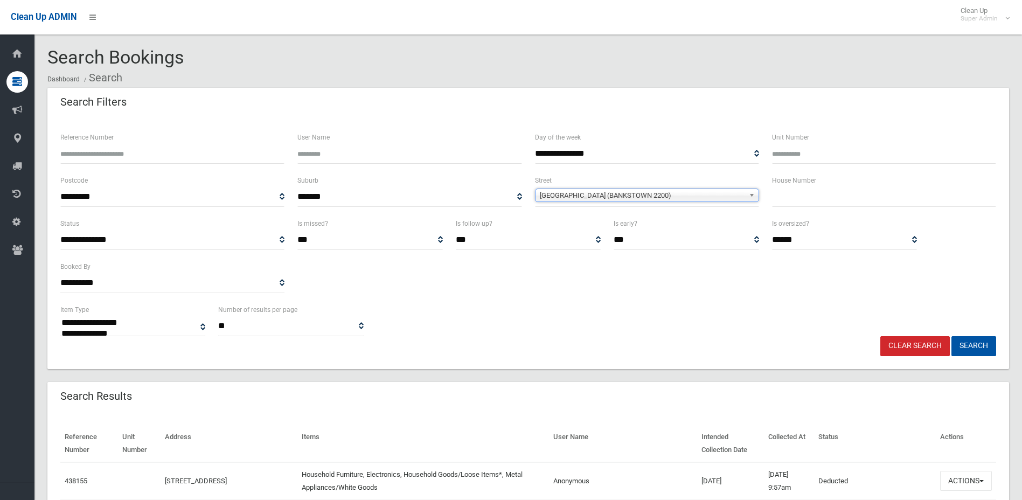
click at [857, 201] on input "text" at bounding box center [884, 197] width 224 height 20
type input "*"
click at [951, 336] on button "Search" at bounding box center [973, 346] width 45 height 20
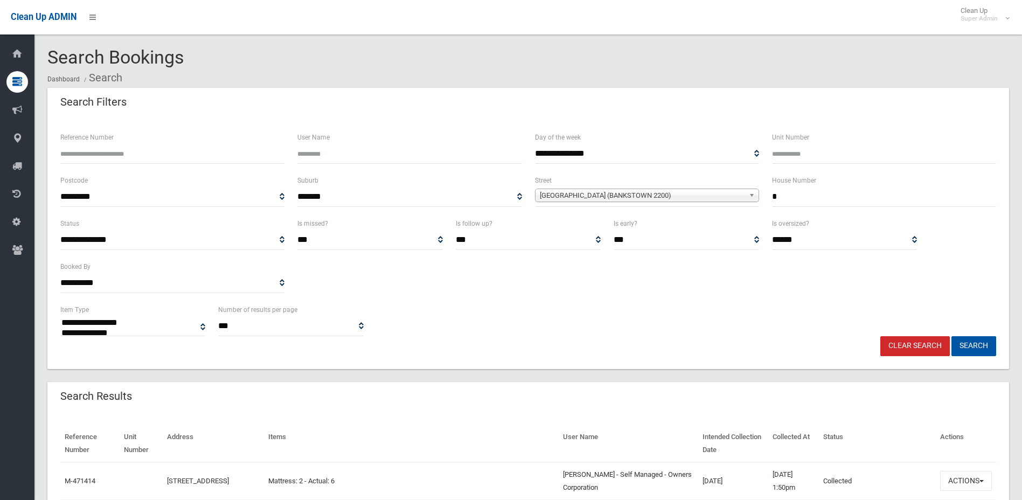
select select
